Goal: Task Accomplishment & Management: Manage account settings

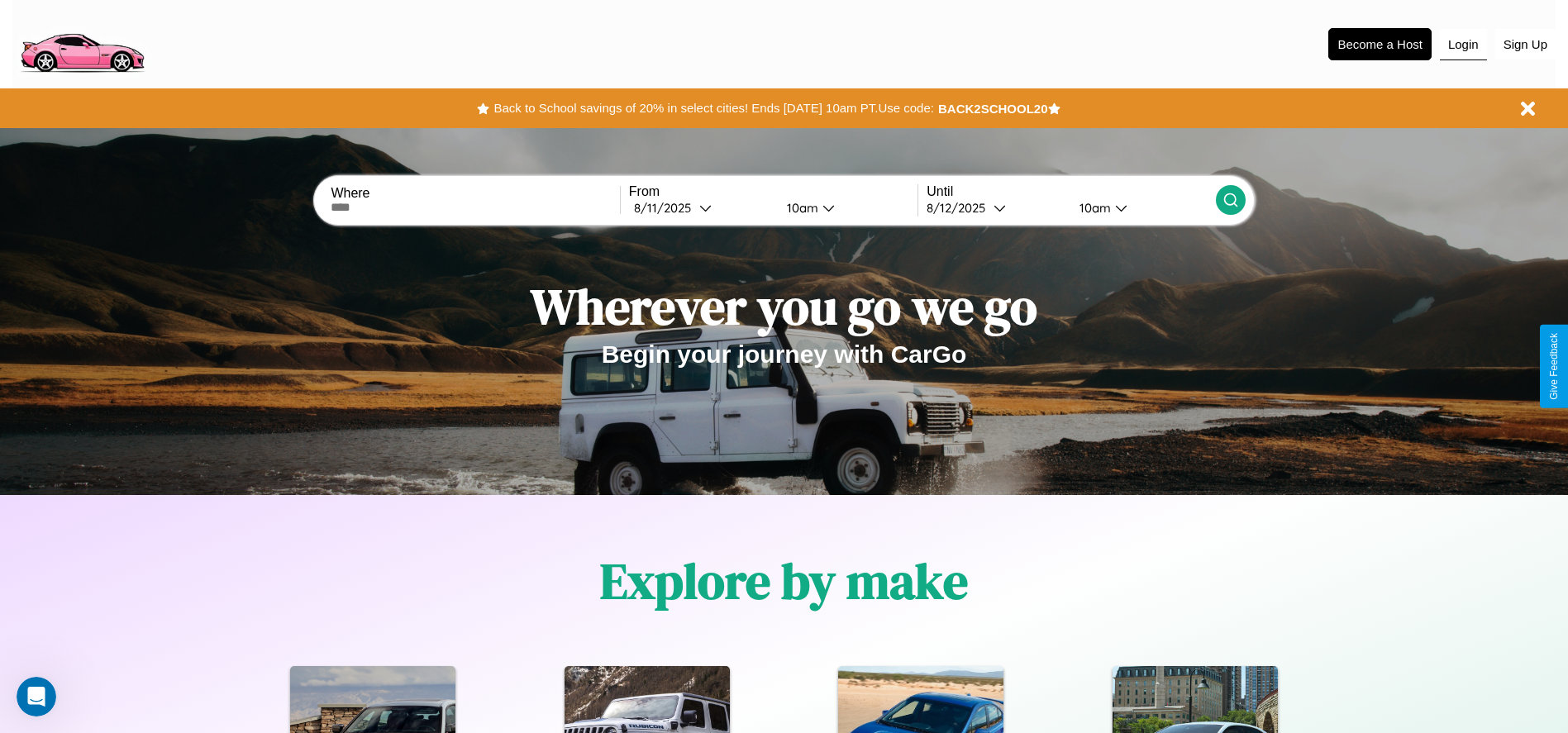
click at [1463, 44] on button "Login" at bounding box center [1463, 45] width 47 height 31
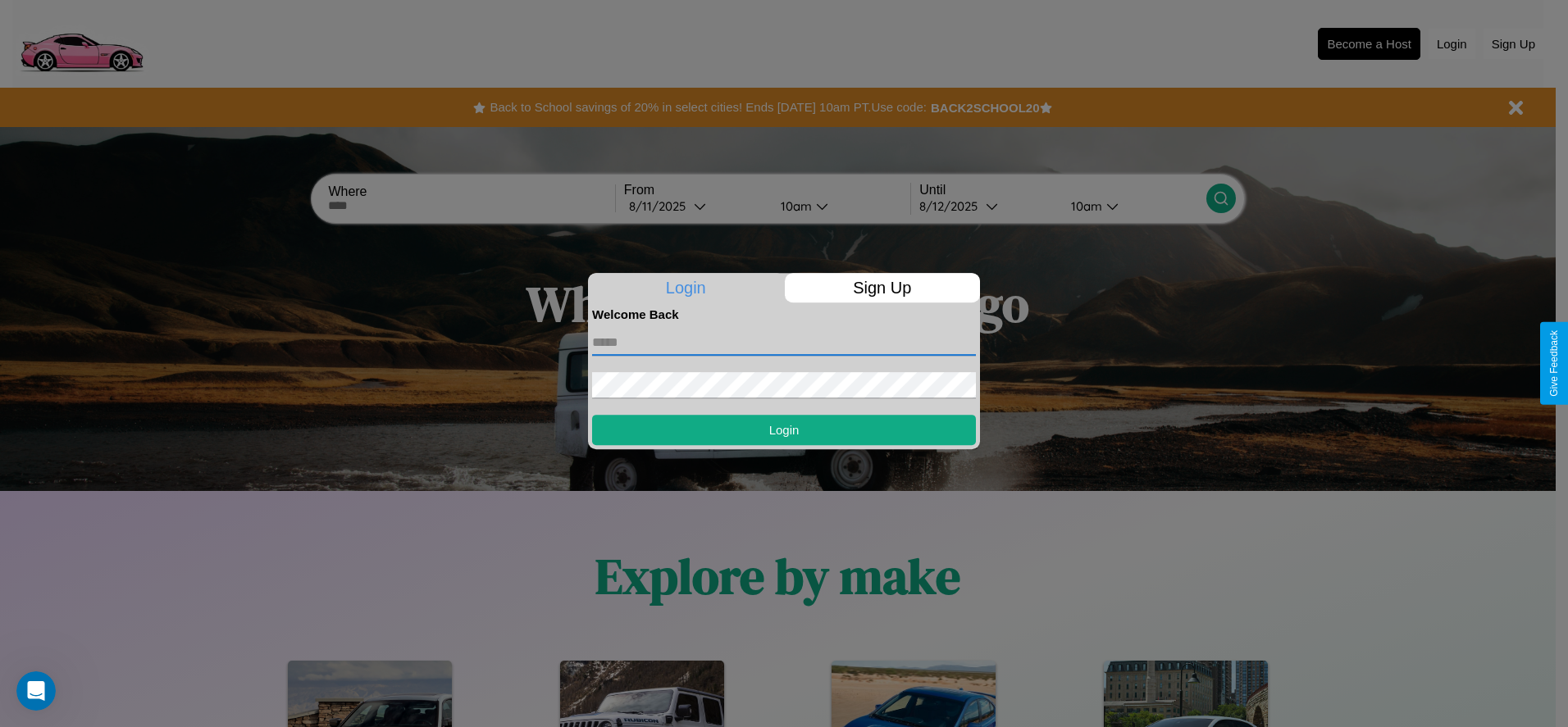
click at [784, 342] on input "text" at bounding box center [784, 343] width 384 height 26
type input "**********"
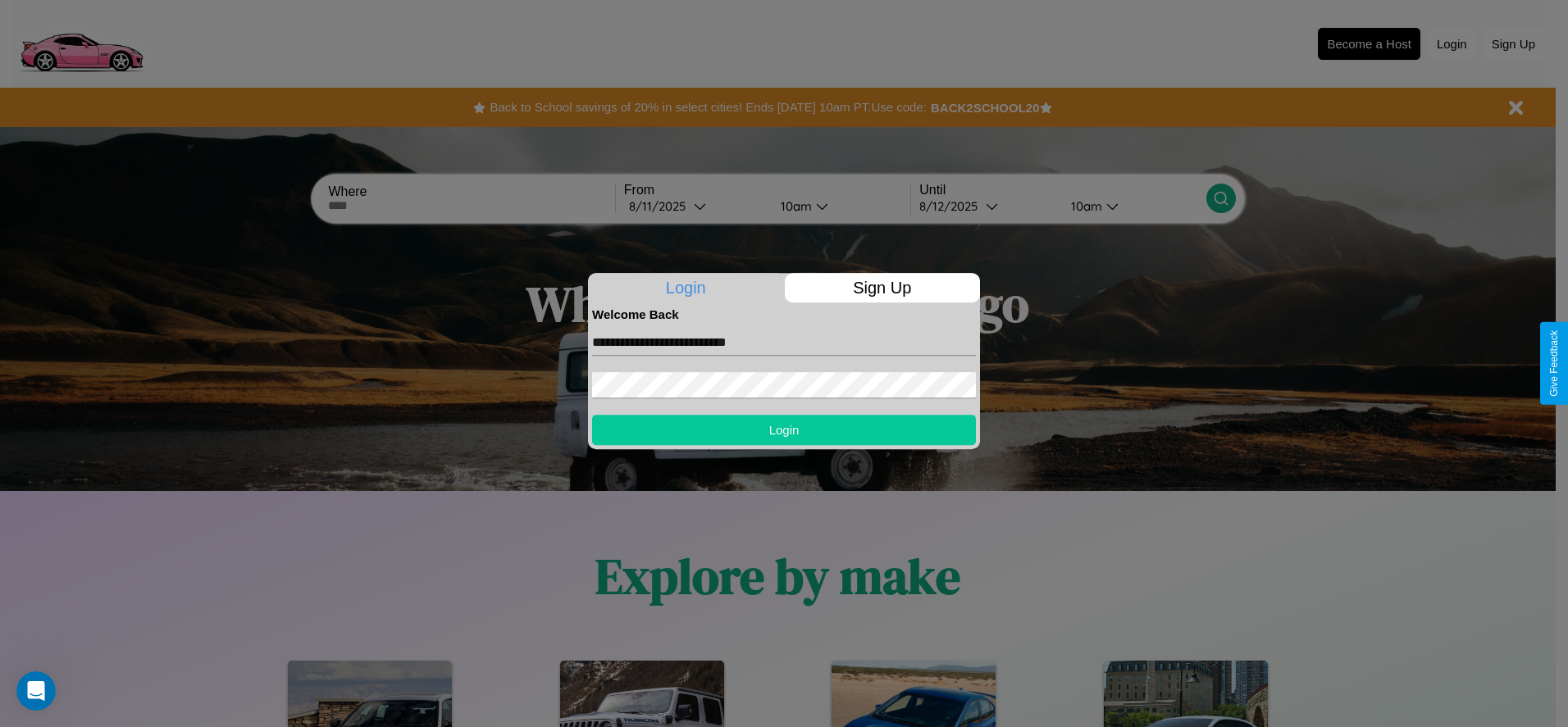
click at [784, 430] on button "Login" at bounding box center [784, 431] width 384 height 31
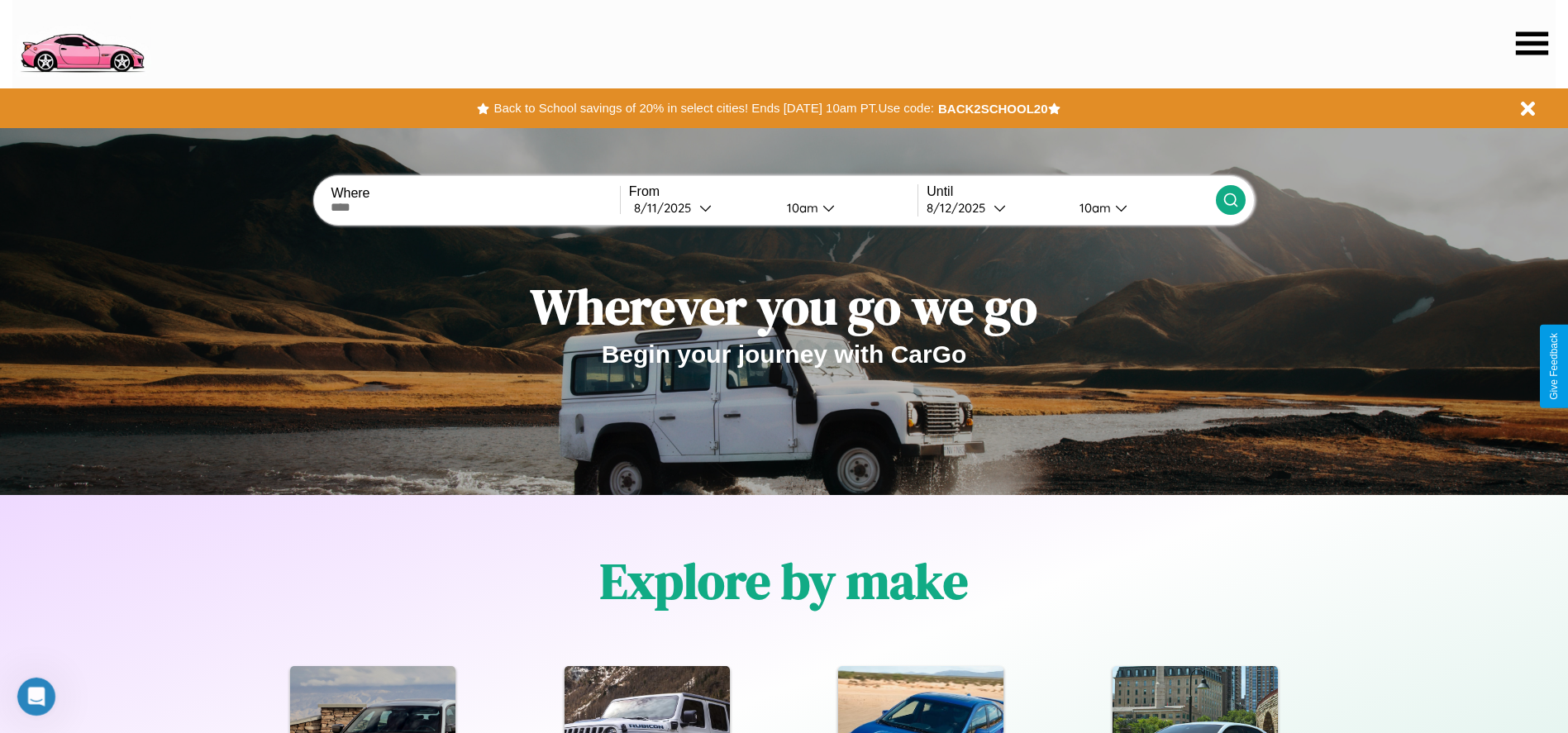
click at [1532, 43] on icon at bounding box center [1531, 42] width 32 height 23
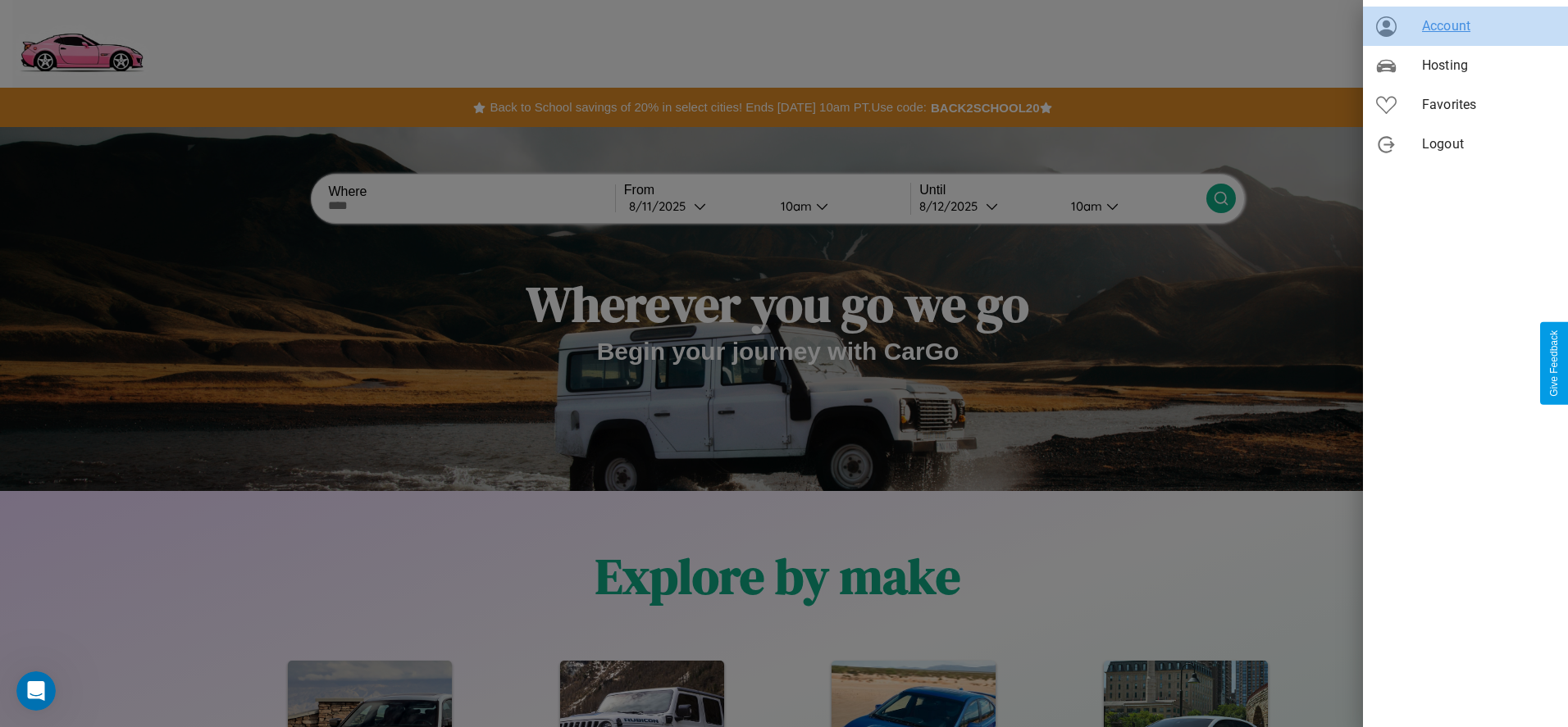
click at [1465, 26] on span "Account" at bounding box center [1488, 26] width 132 height 20
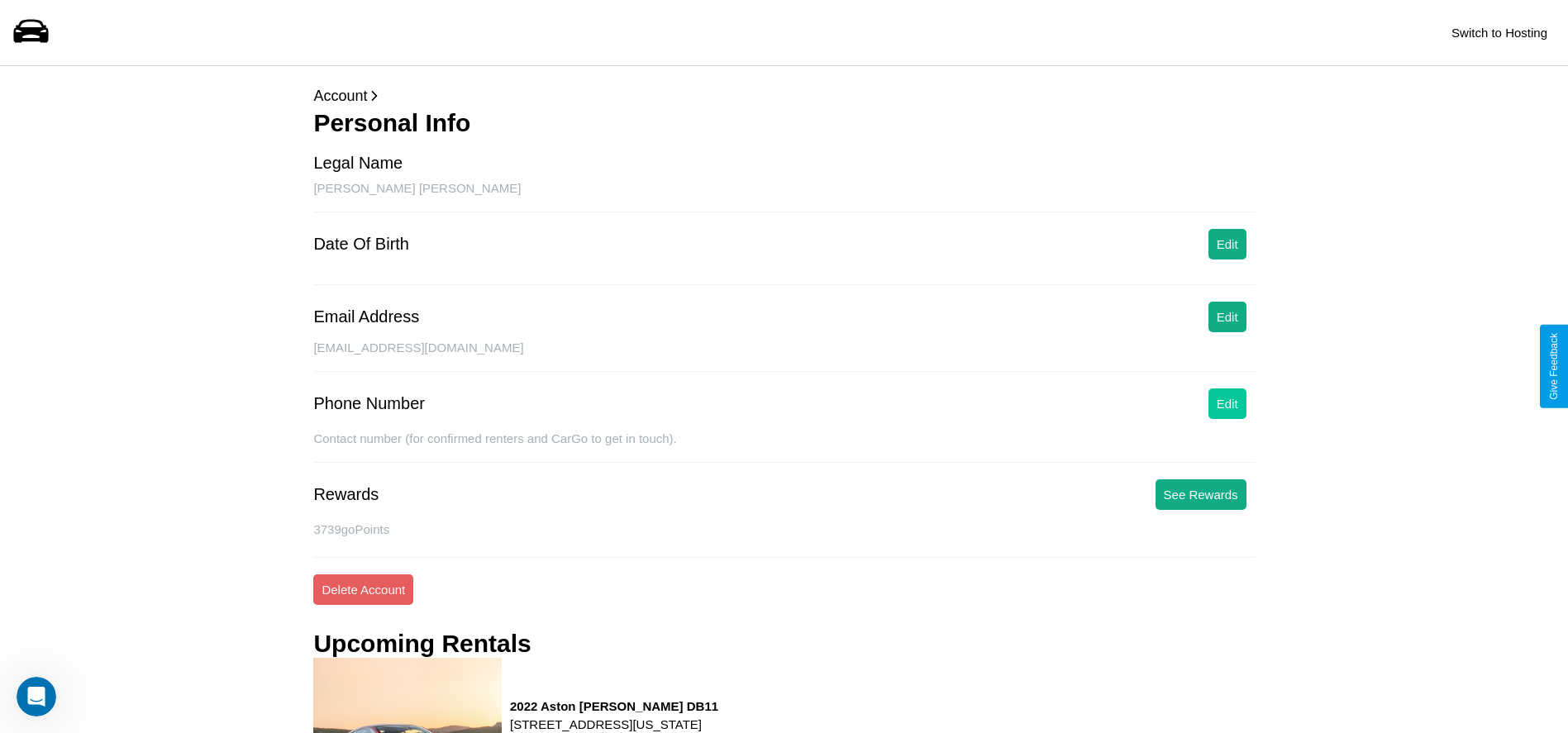
click at [1226, 403] on button "Edit" at bounding box center [1227, 404] width 38 height 31
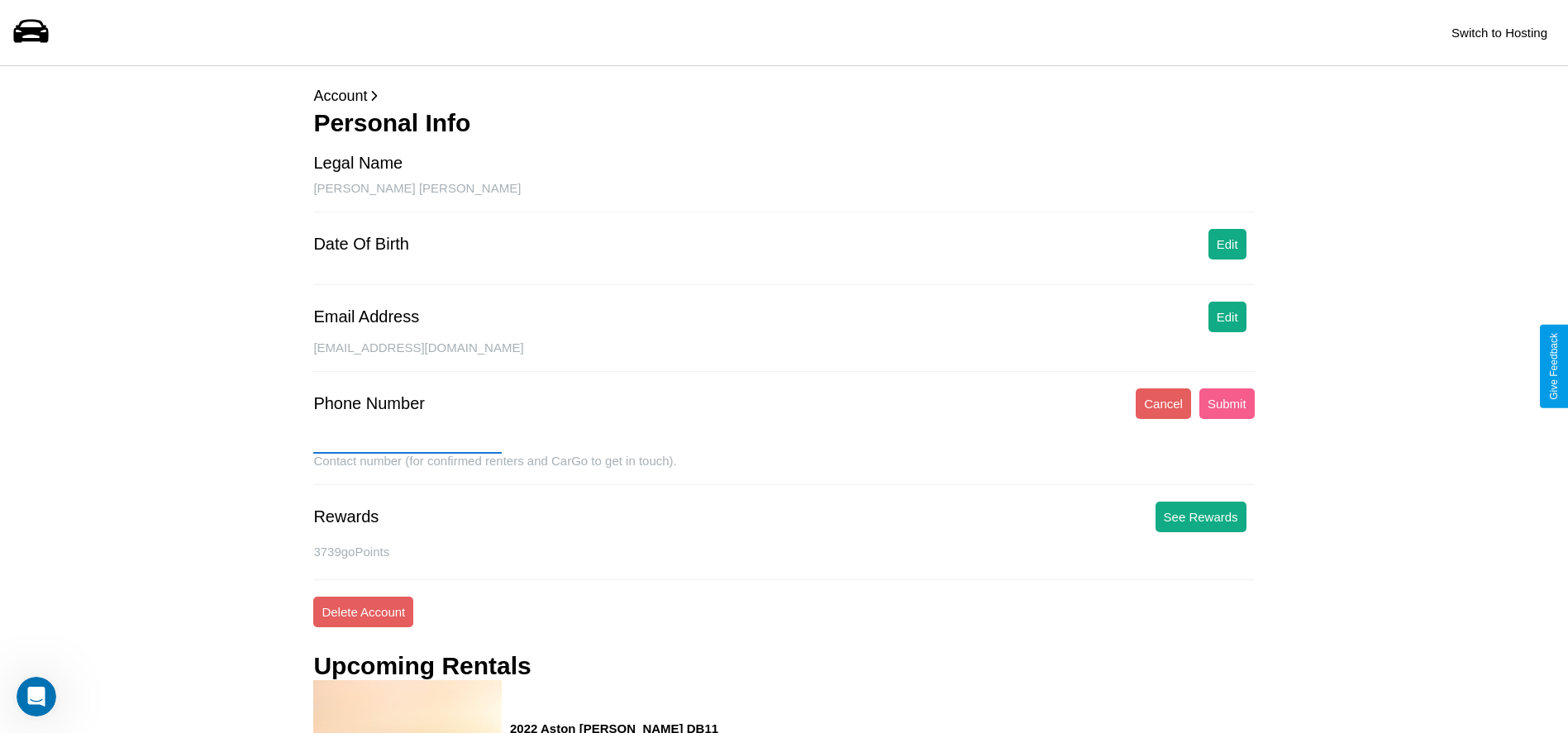
click at [407, 441] on input "text" at bounding box center [407, 440] width 189 height 27
type input "**********"
click at [1226, 403] on button "Submit" at bounding box center [1227, 404] width 55 height 31
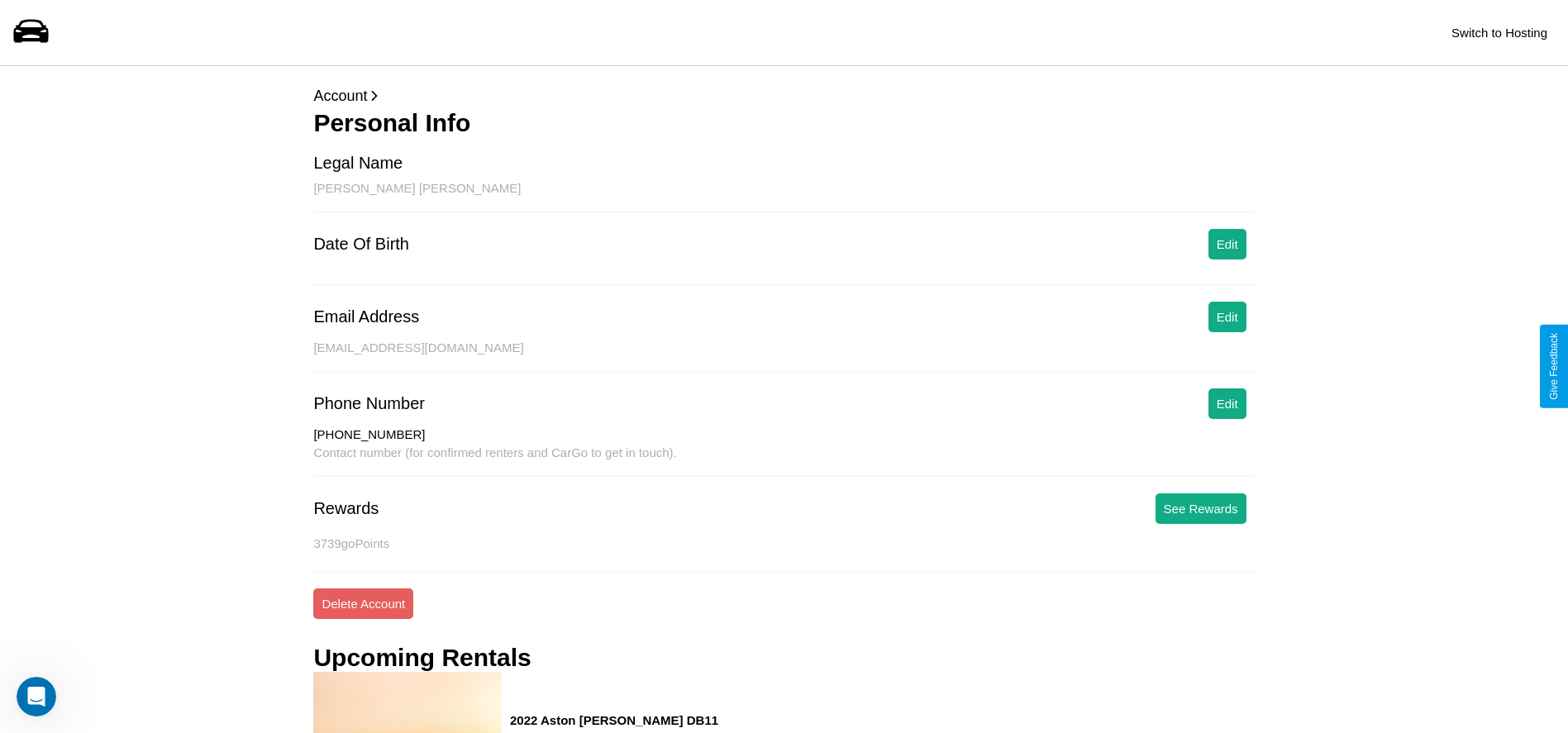
scroll to position [669, 0]
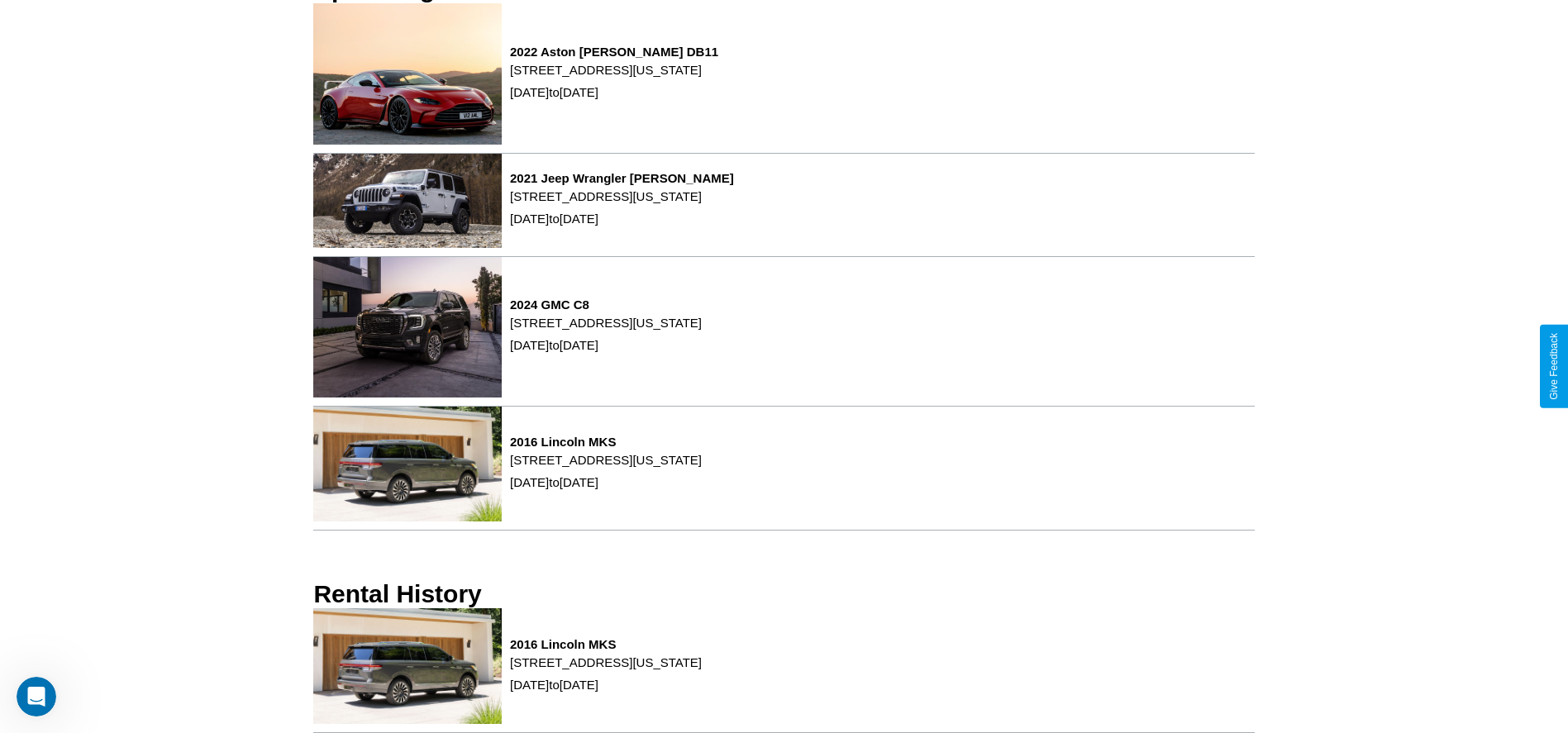
click at [702, 670] on p "[STREET_ADDRESS][US_STATE]" at bounding box center [605, 662] width 192 height 22
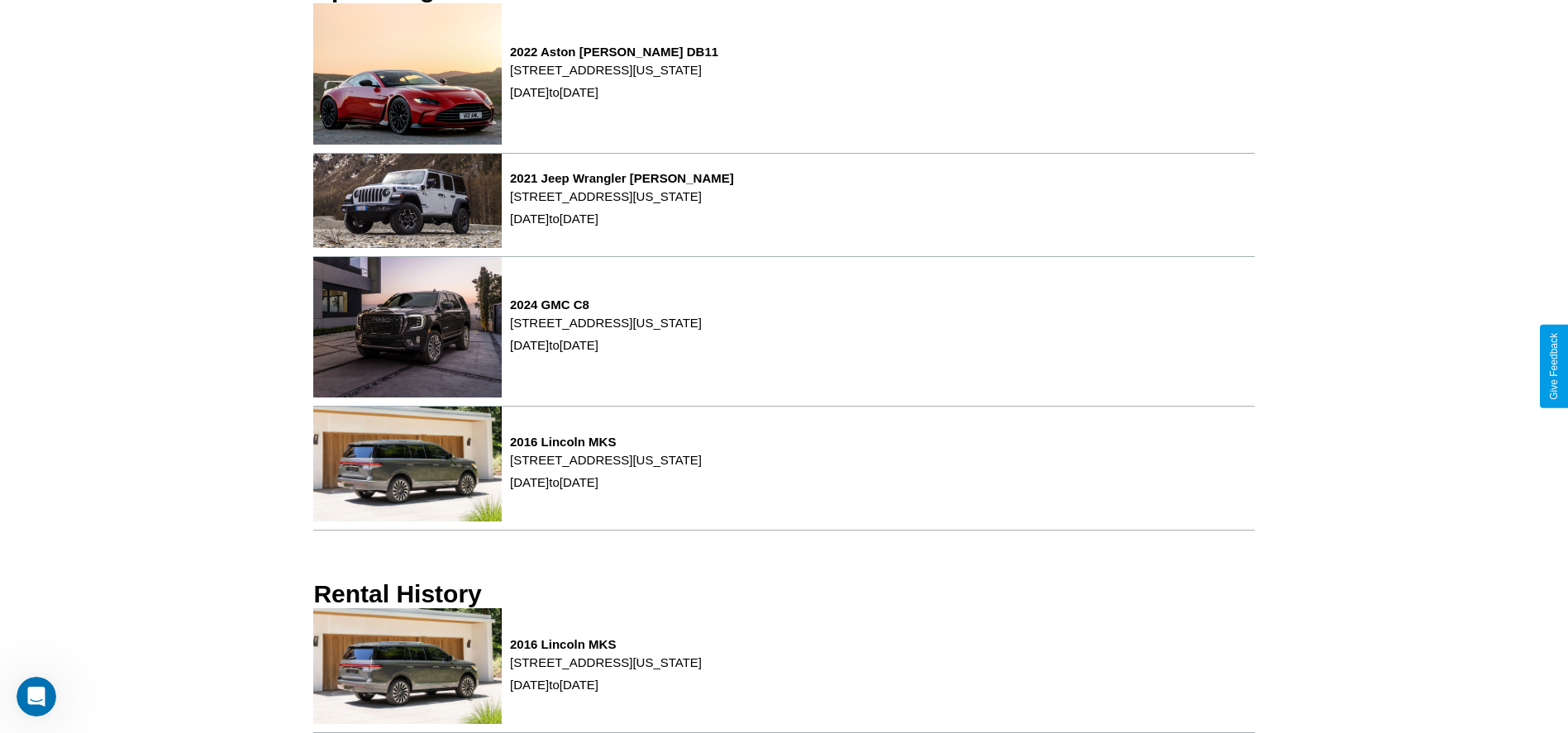
click at [702, 670] on p "[STREET_ADDRESS][US_STATE]" at bounding box center [605, 662] width 192 height 22
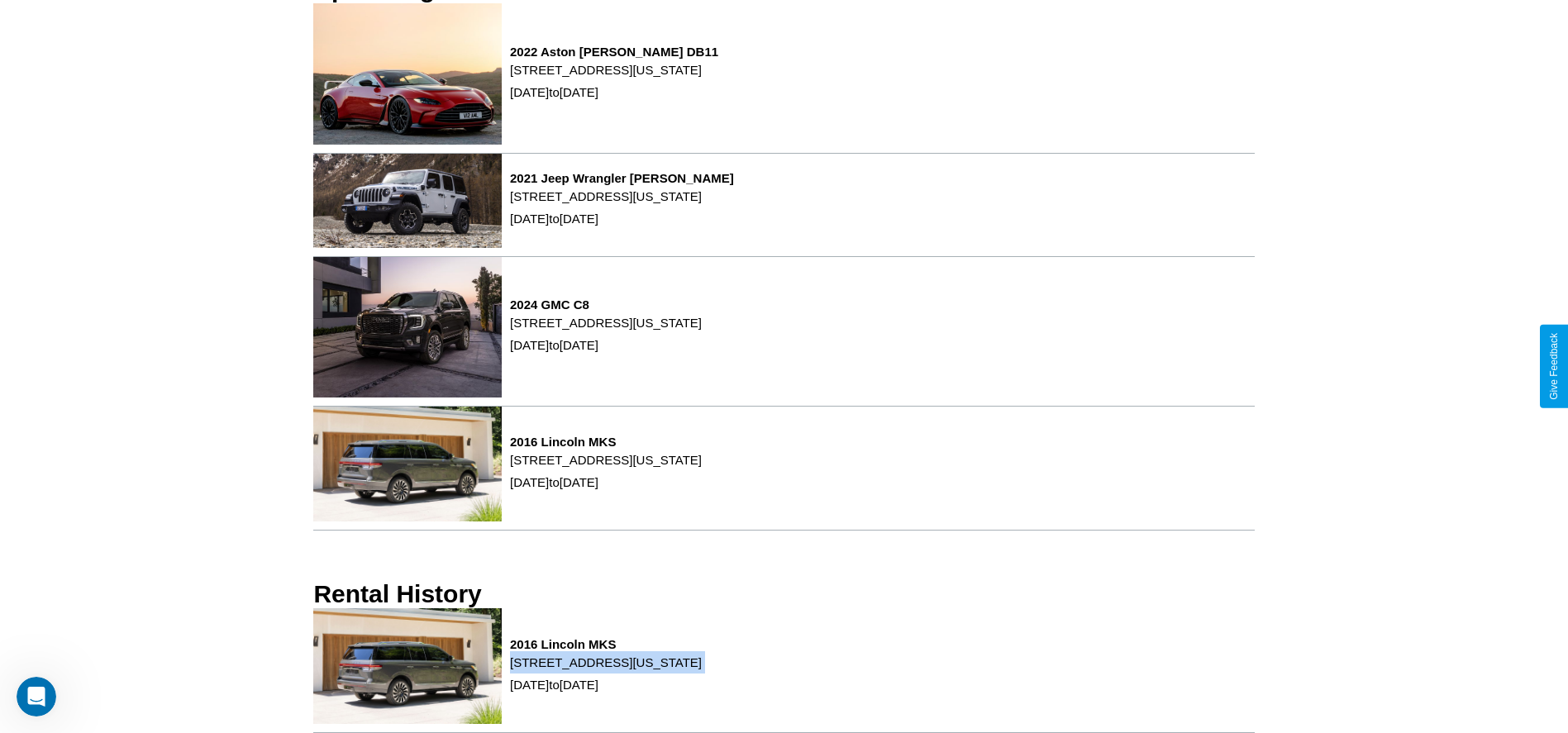
click at [702, 670] on p "[STREET_ADDRESS][US_STATE]" at bounding box center [605, 662] width 192 height 22
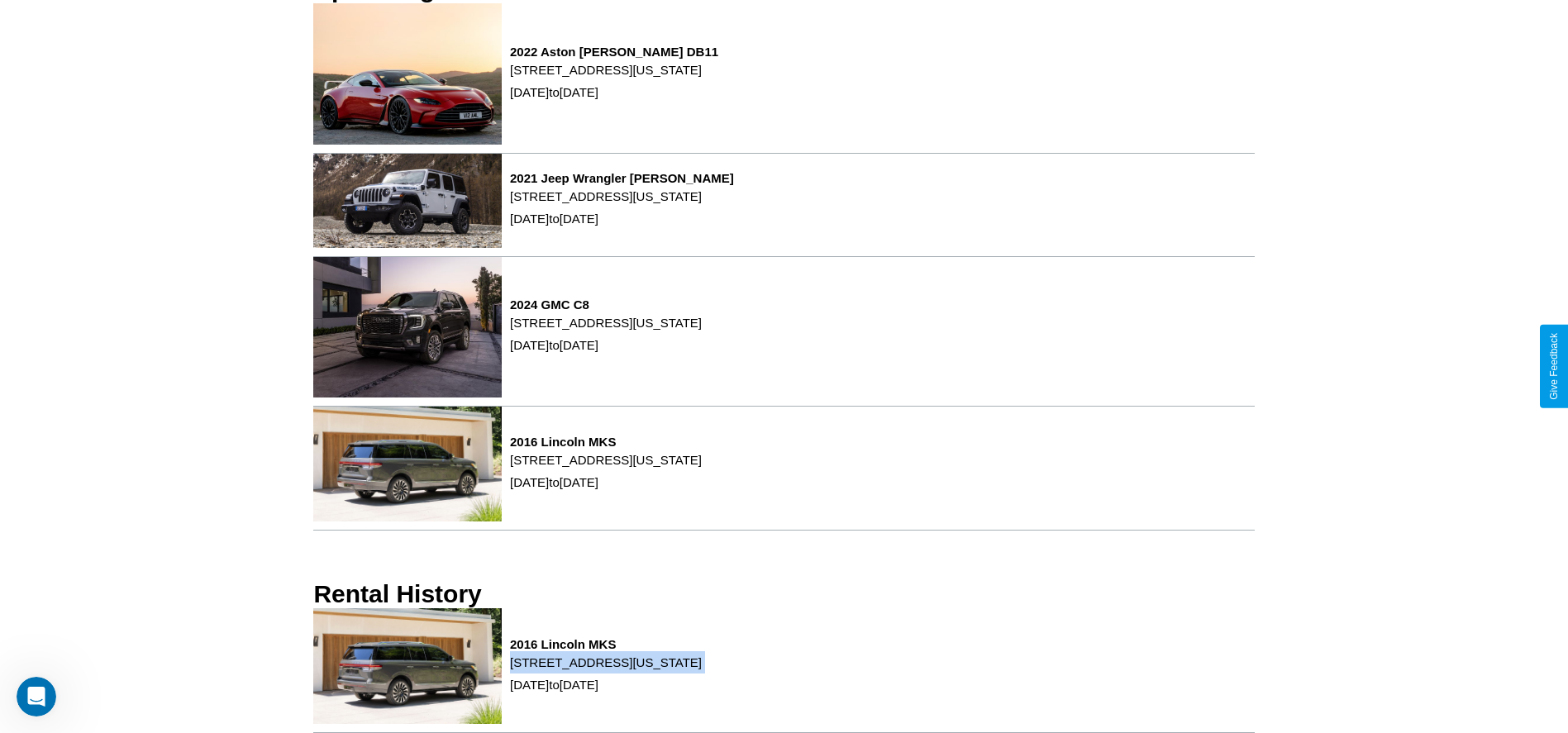
click at [702, 670] on p "[STREET_ADDRESS][US_STATE]" at bounding box center [605, 662] width 192 height 22
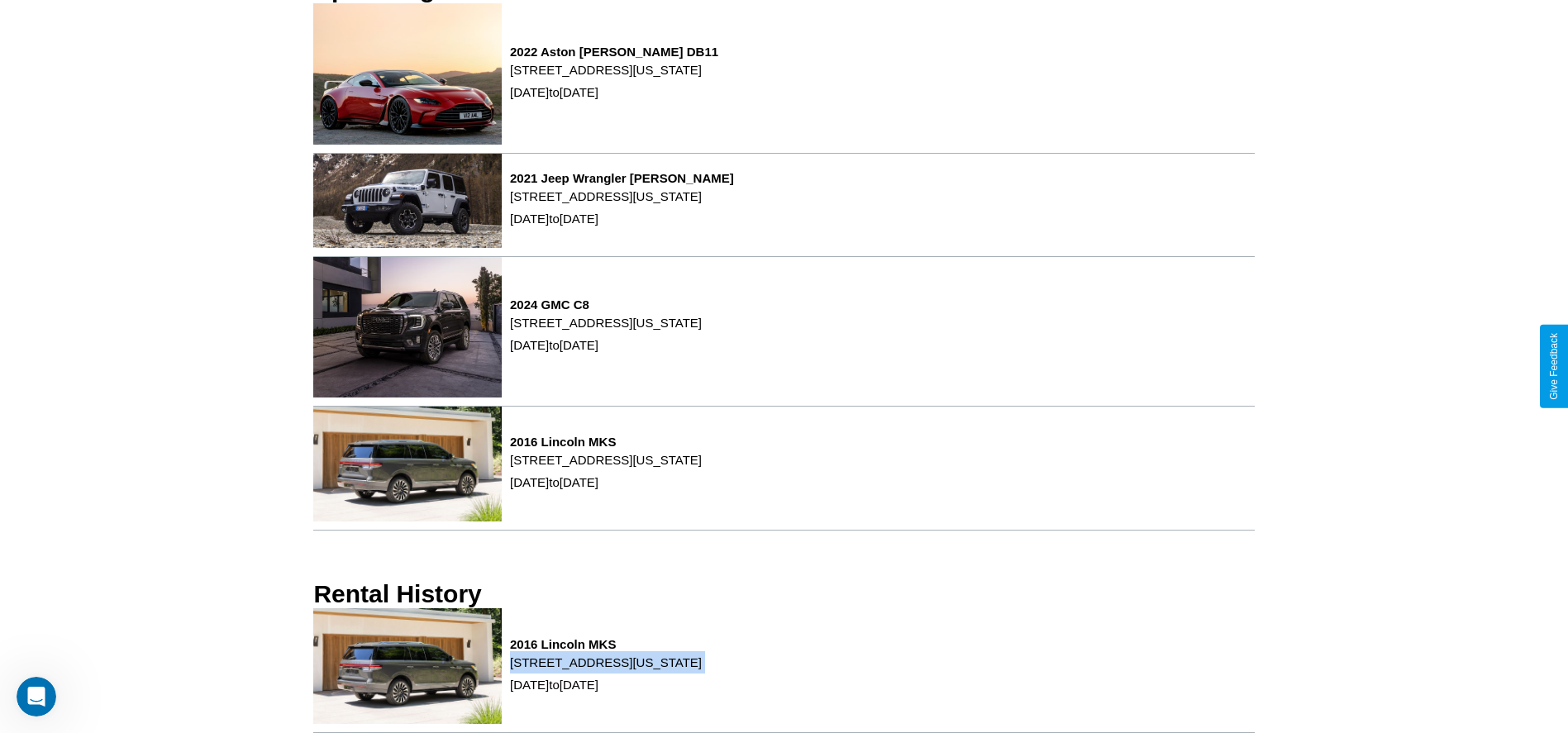
click at [702, 670] on p "[STREET_ADDRESS][US_STATE]" at bounding box center [605, 662] width 192 height 22
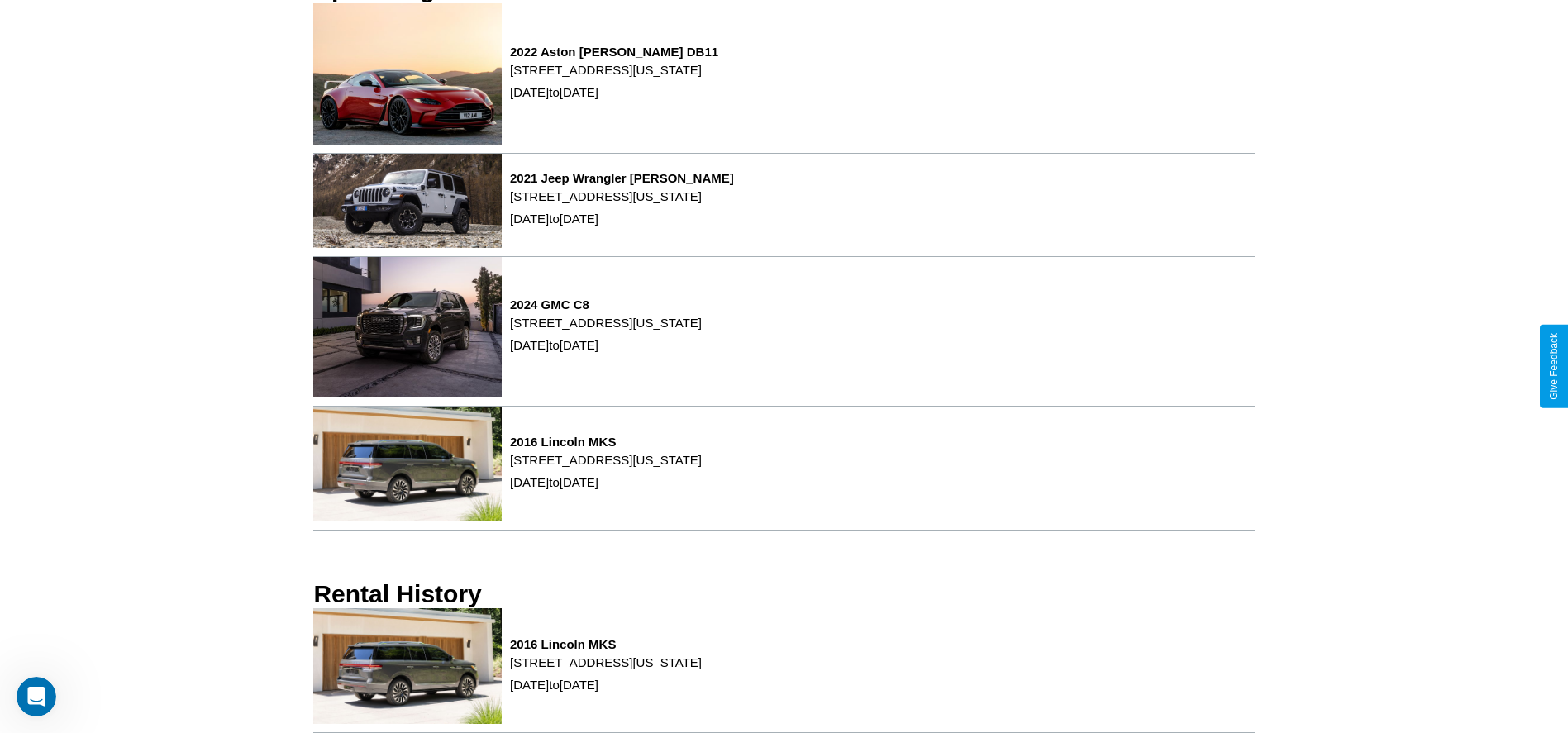
scroll to position [0, 0]
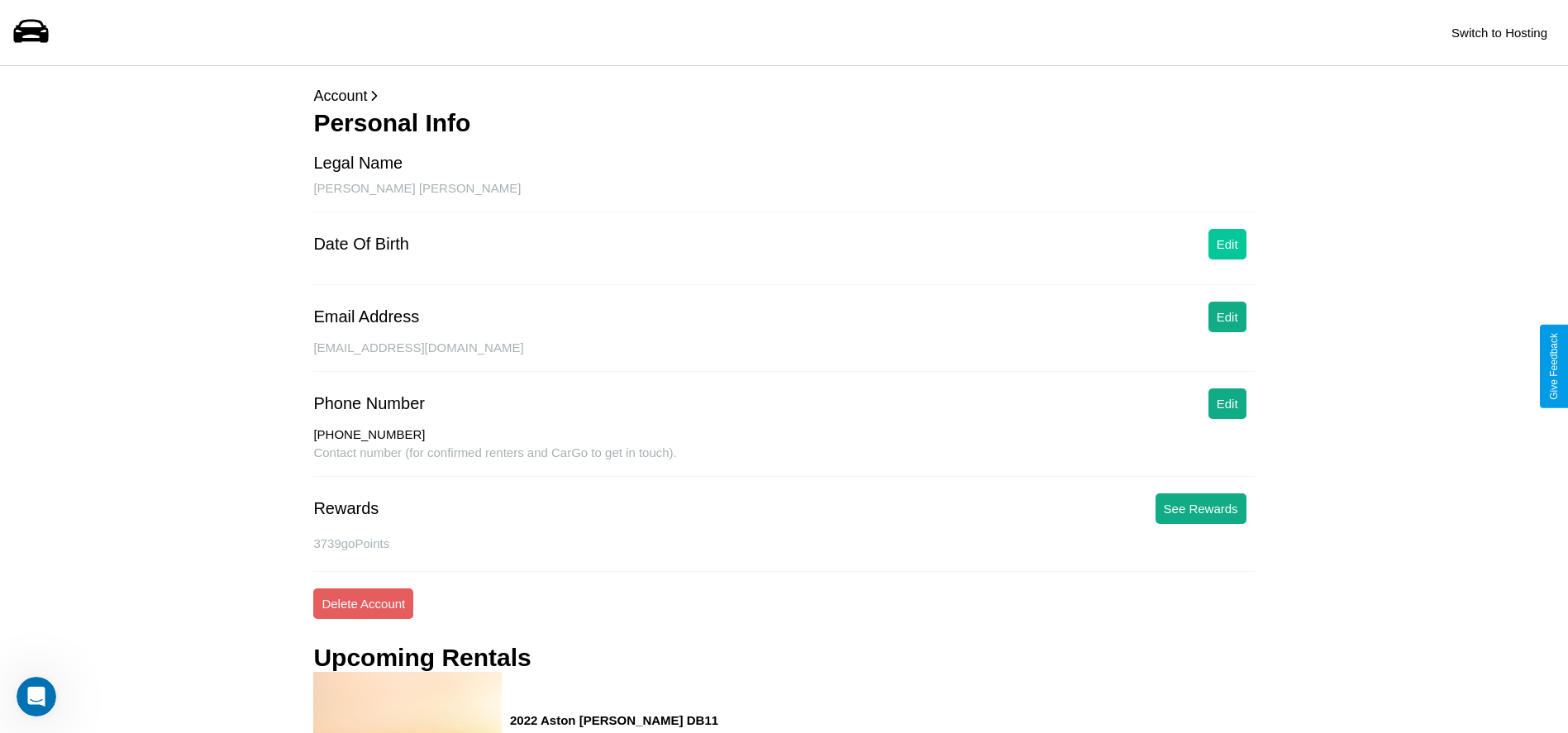
click at [1226, 244] on button "Edit" at bounding box center [1227, 245] width 38 height 31
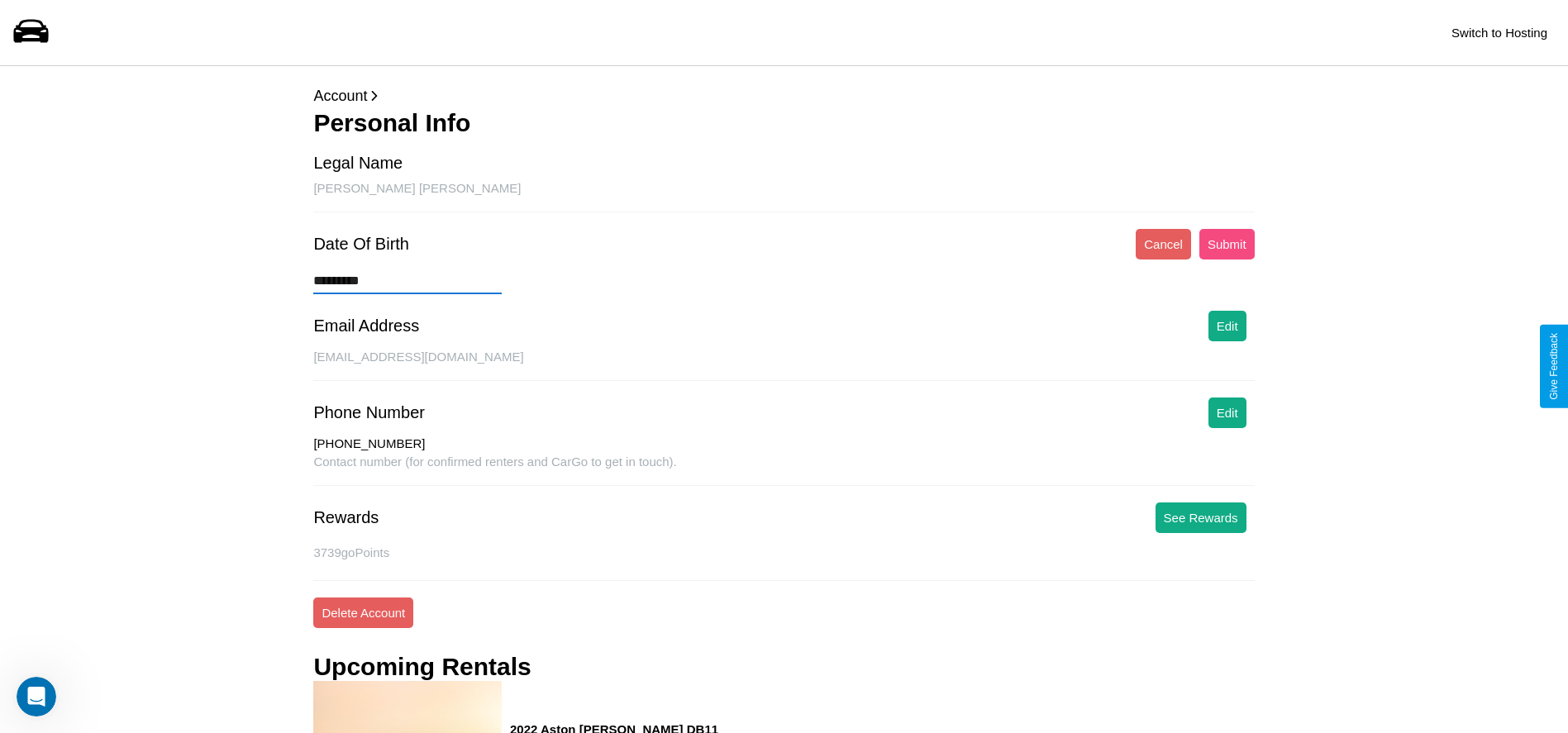
type input "*********"
